Goal: Check status

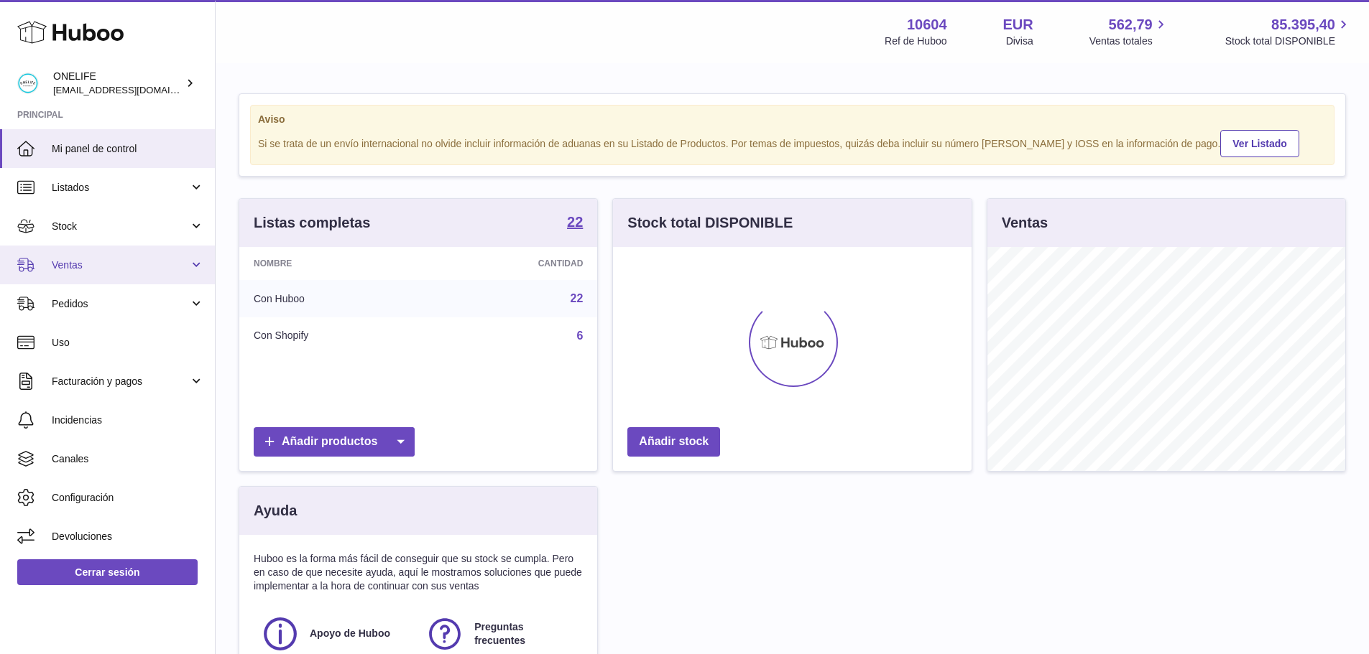
scroll to position [224, 358]
click at [86, 269] on span "Ventas" at bounding box center [120, 266] width 137 height 14
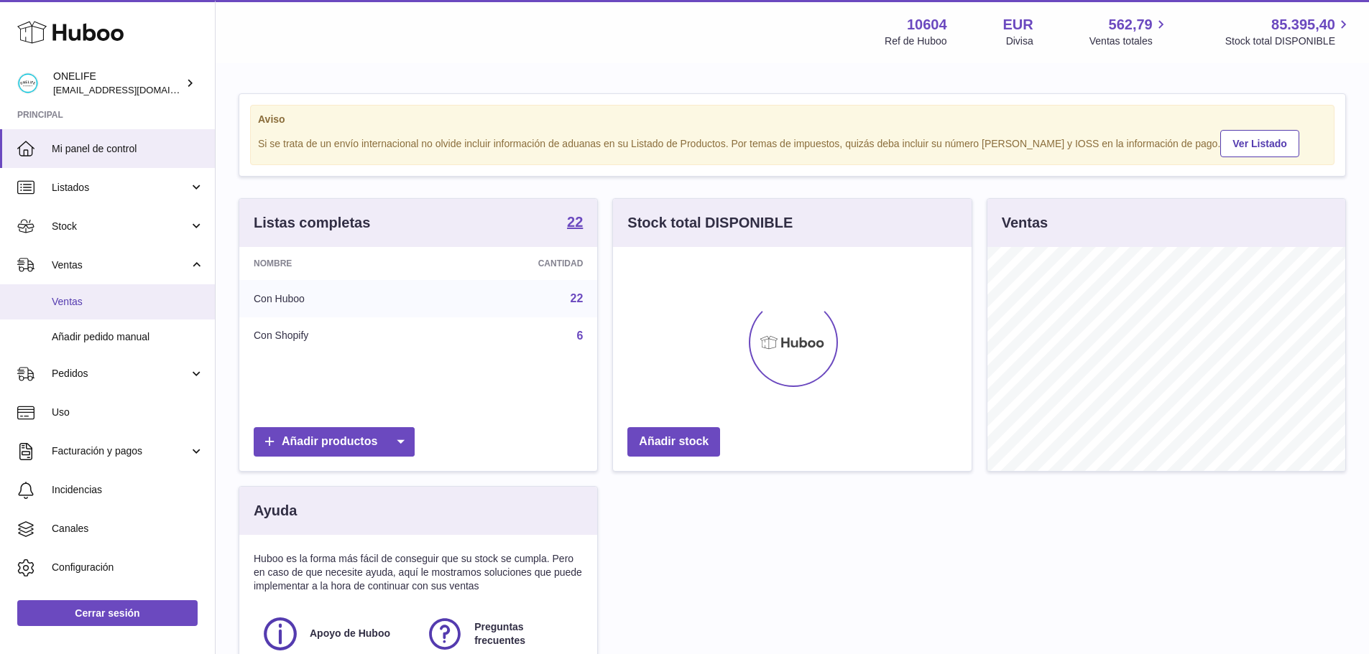
click at [89, 305] on span "Ventas" at bounding box center [128, 302] width 152 height 14
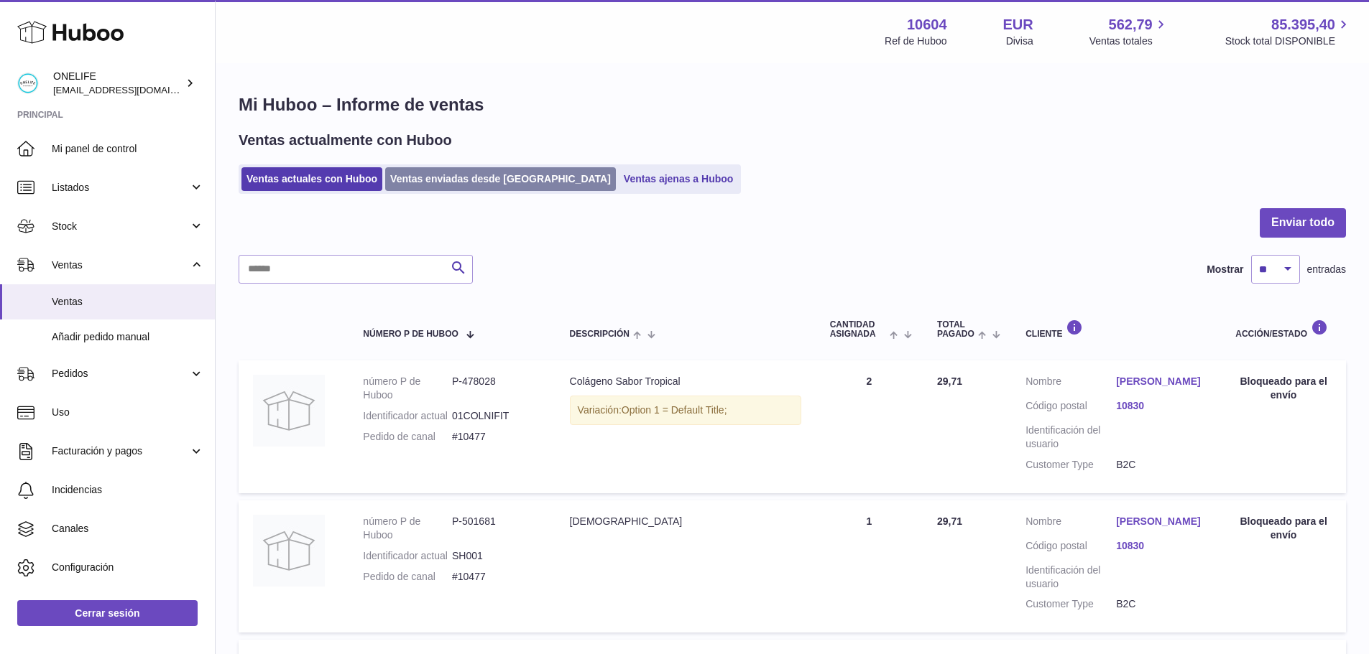
click at [427, 177] on link "Ventas enviadas desde [GEOGRAPHIC_DATA]" at bounding box center [500, 179] width 231 height 24
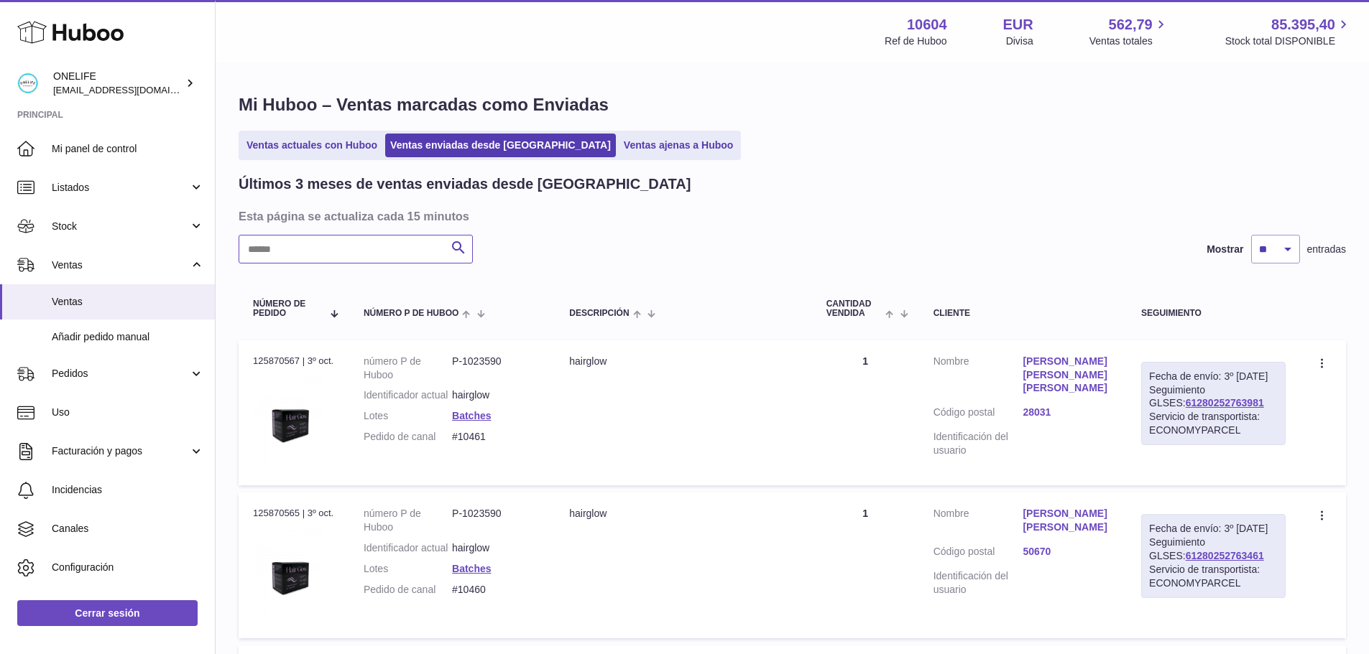
click at [339, 249] on input "text" at bounding box center [356, 249] width 234 height 29
paste input "*****"
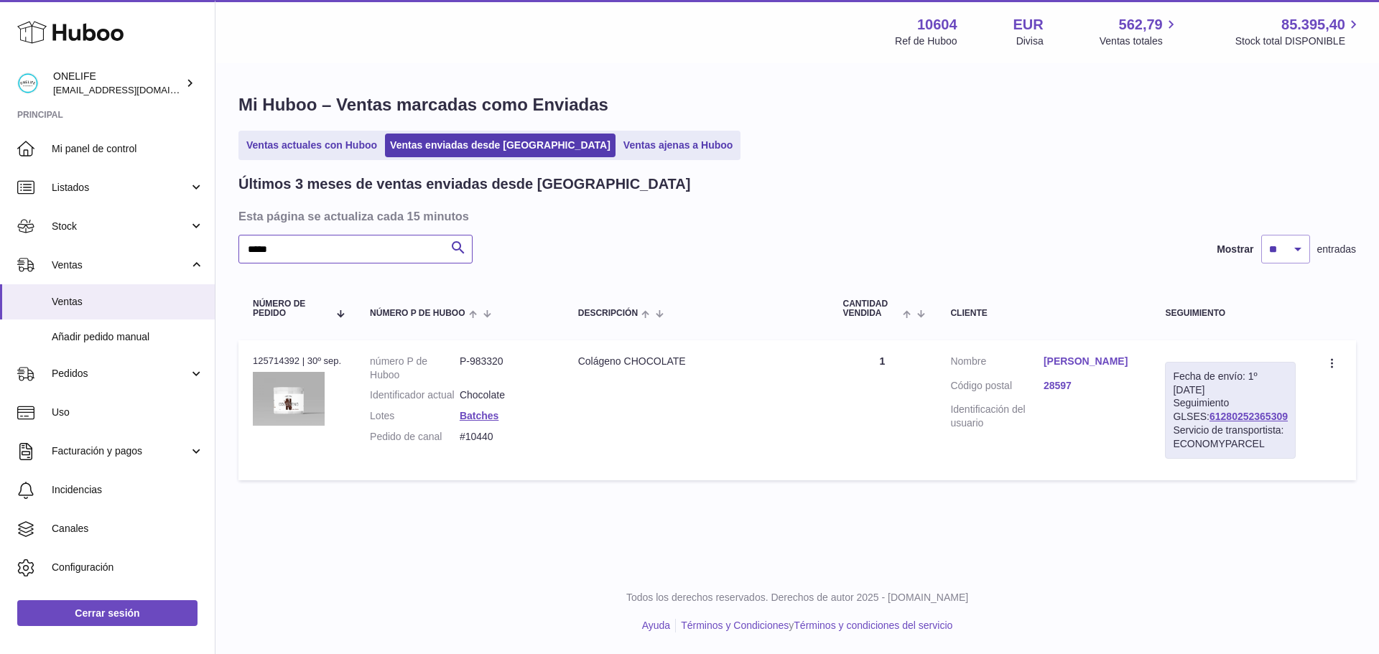
type input "*****"
click at [1079, 358] on link "[PERSON_NAME]" at bounding box center [1090, 362] width 93 height 14
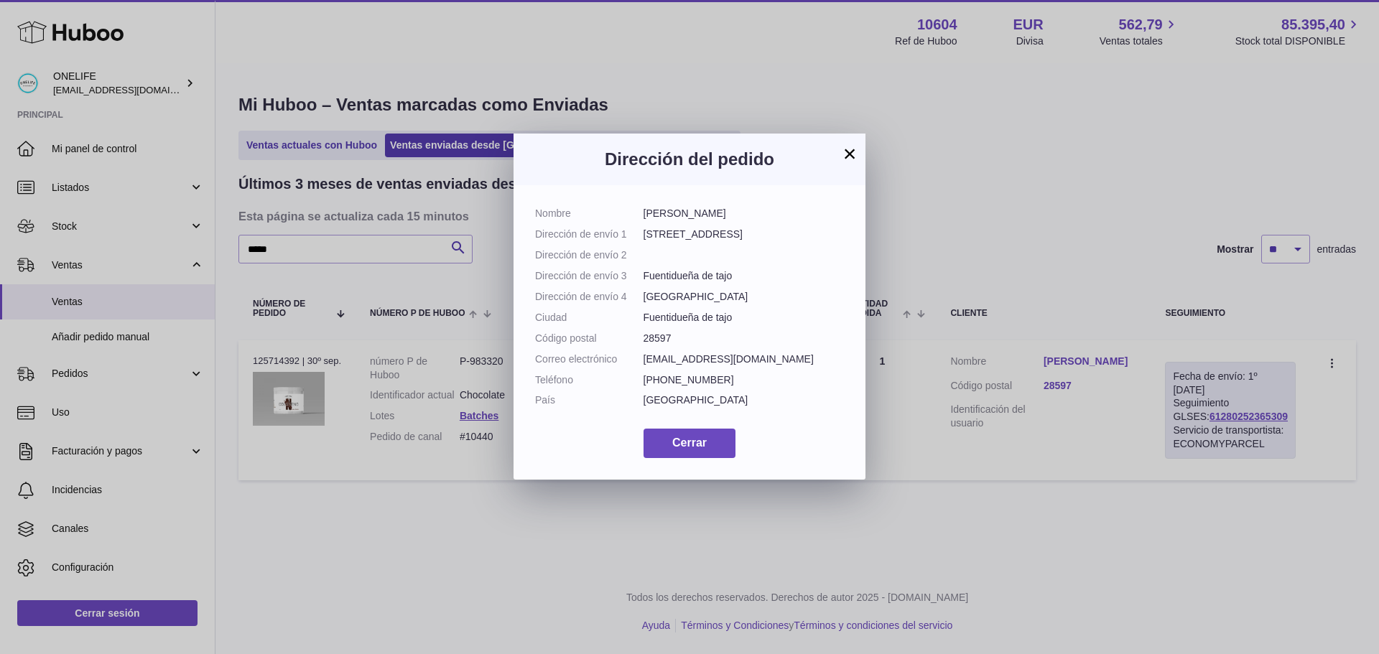
click at [850, 151] on button "×" at bounding box center [849, 153] width 17 height 17
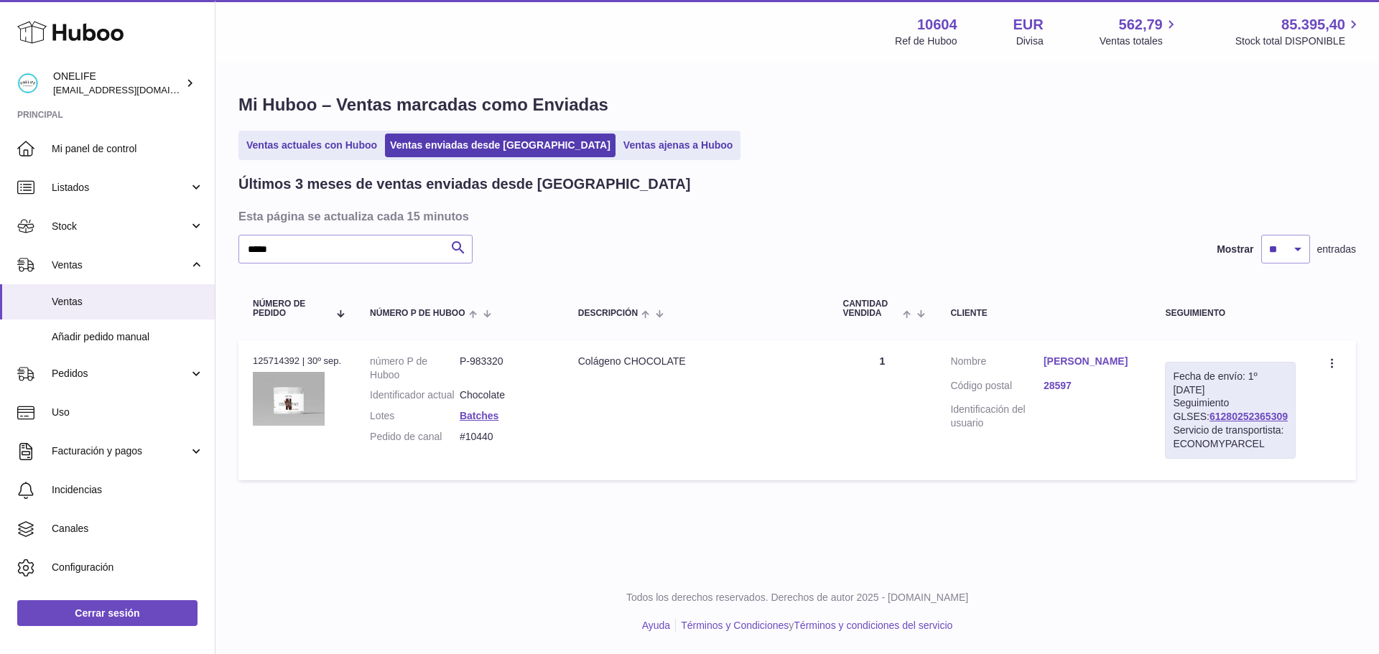
drag, startPoint x: 1264, startPoint y: 417, endPoint x: 1180, endPoint y: 361, distance: 101.0
click at [1176, 419] on div "Fecha de envío: 1º [DATE] Seguimiento GLSES: 61280252365309 Servicio de transpo…" at bounding box center [1230, 410] width 131 height 97
copy link "61280252365309"
